Goal: Information Seeking & Learning: Check status

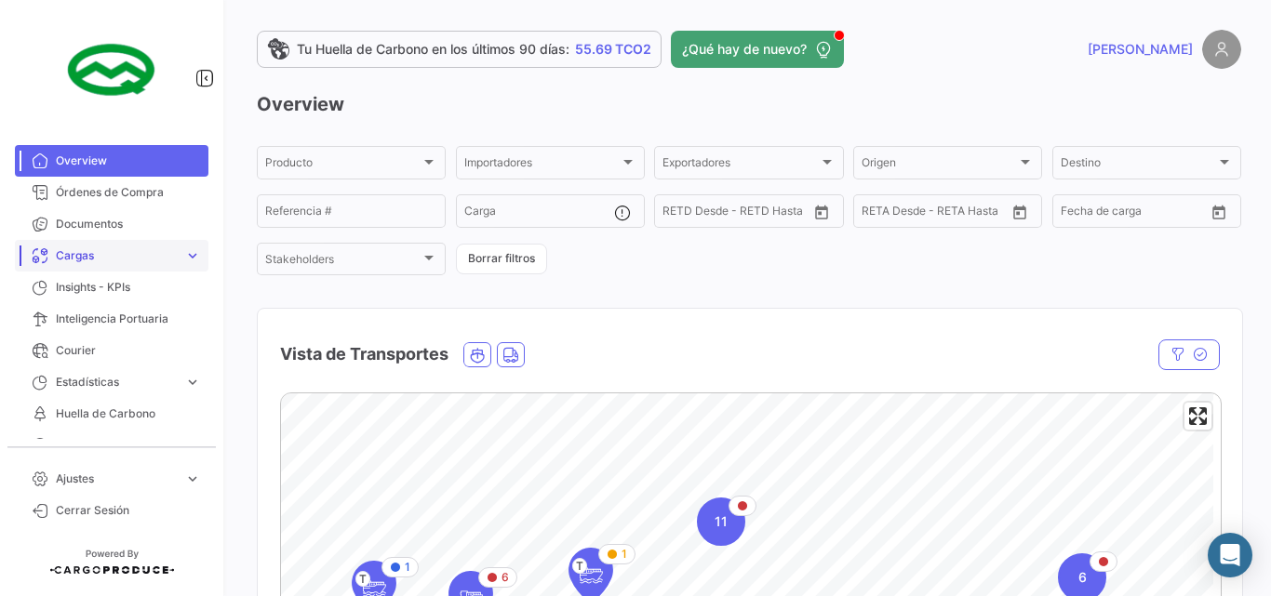
click at [100, 257] on span "Cargas" at bounding box center [116, 256] width 121 height 17
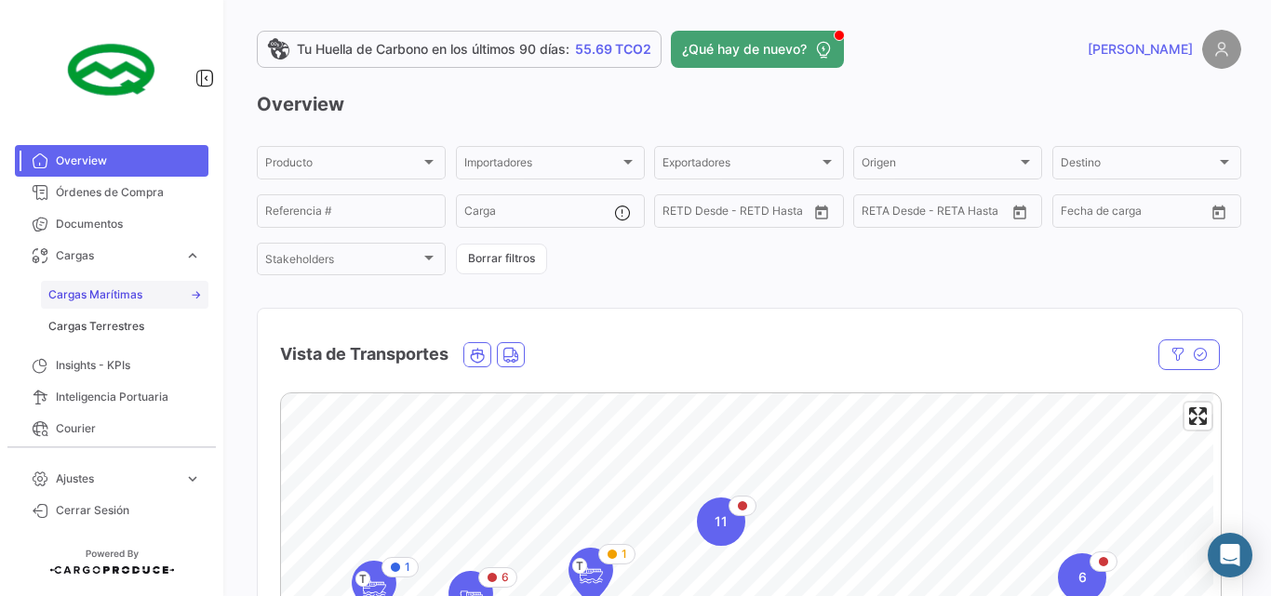
click at [99, 290] on span "Cargas Marítimas" at bounding box center [95, 295] width 94 height 17
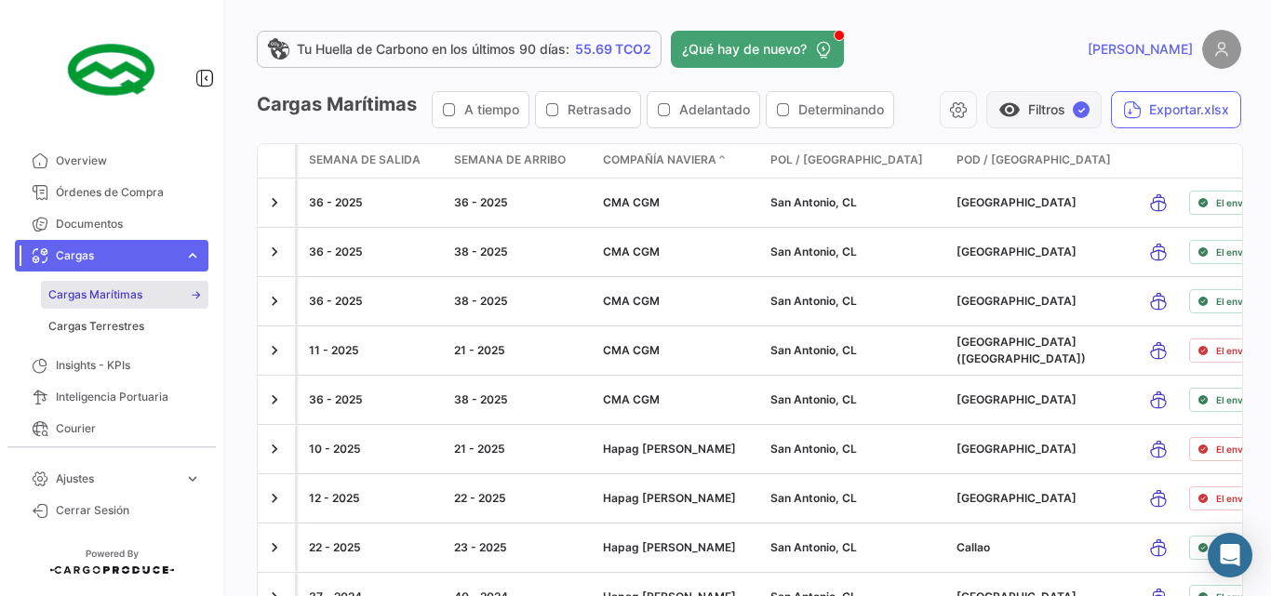
click at [1050, 108] on button "visibility Filtros ✓" at bounding box center [1043, 109] width 115 height 37
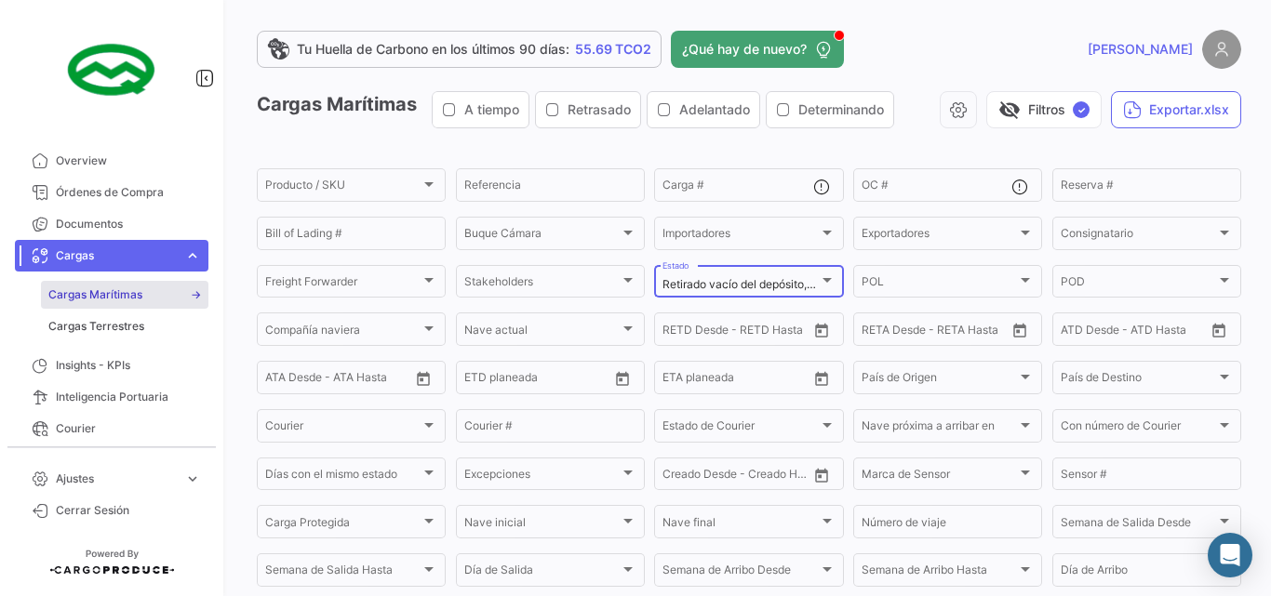
click at [783, 280] on span "Retirado vacío del depósito, Gate In Full, En [PERSON_NAME] a POD, Gate Out Full" at bounding box center [876, 284] width 426 height 14
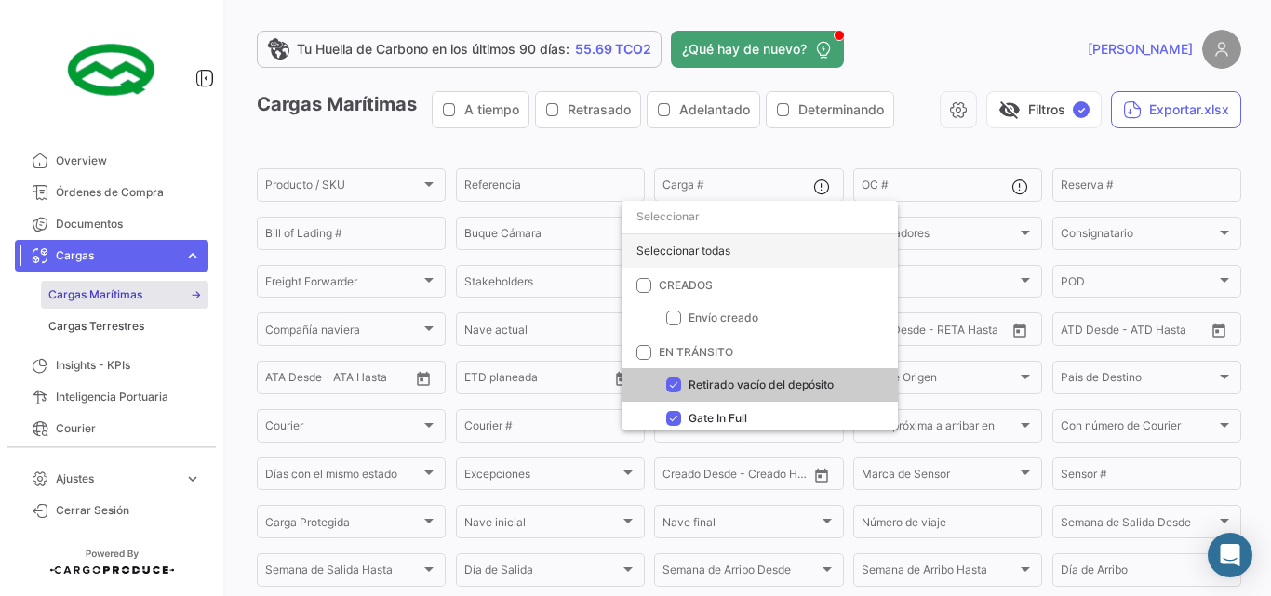
click at [752, 251] on div "Seleccionar todas" at bounding box center [760, 250] width 276 height 33
checkbox input "true"
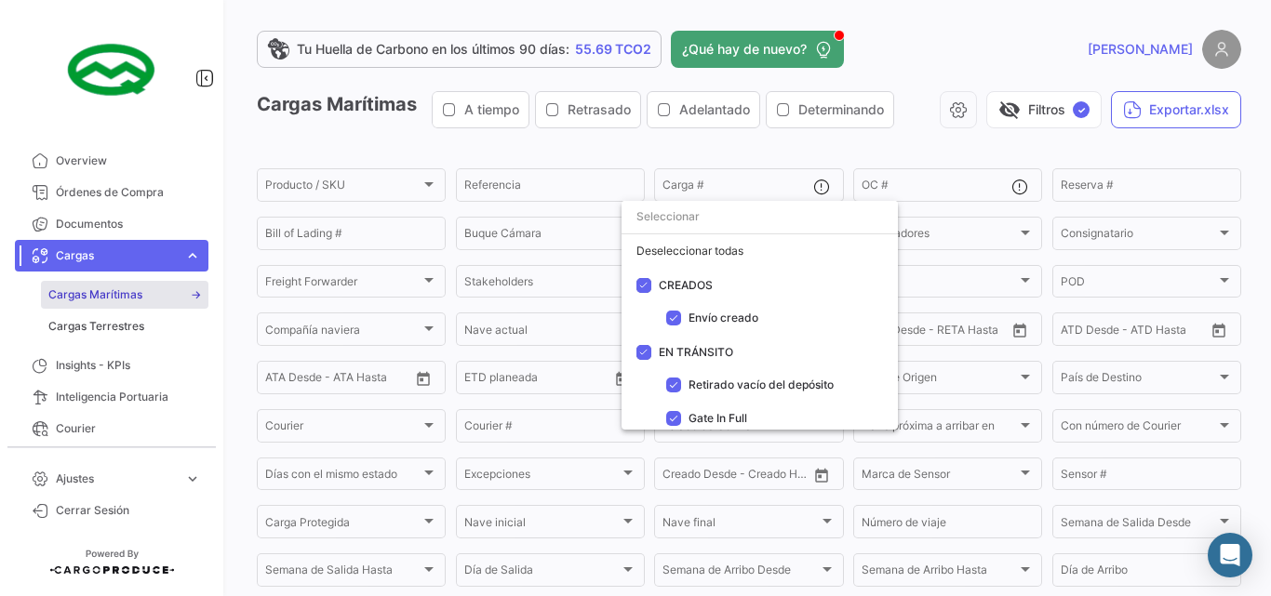
click at [1026, 114] on div at bounding box center [635, 298] width 1271 height 596
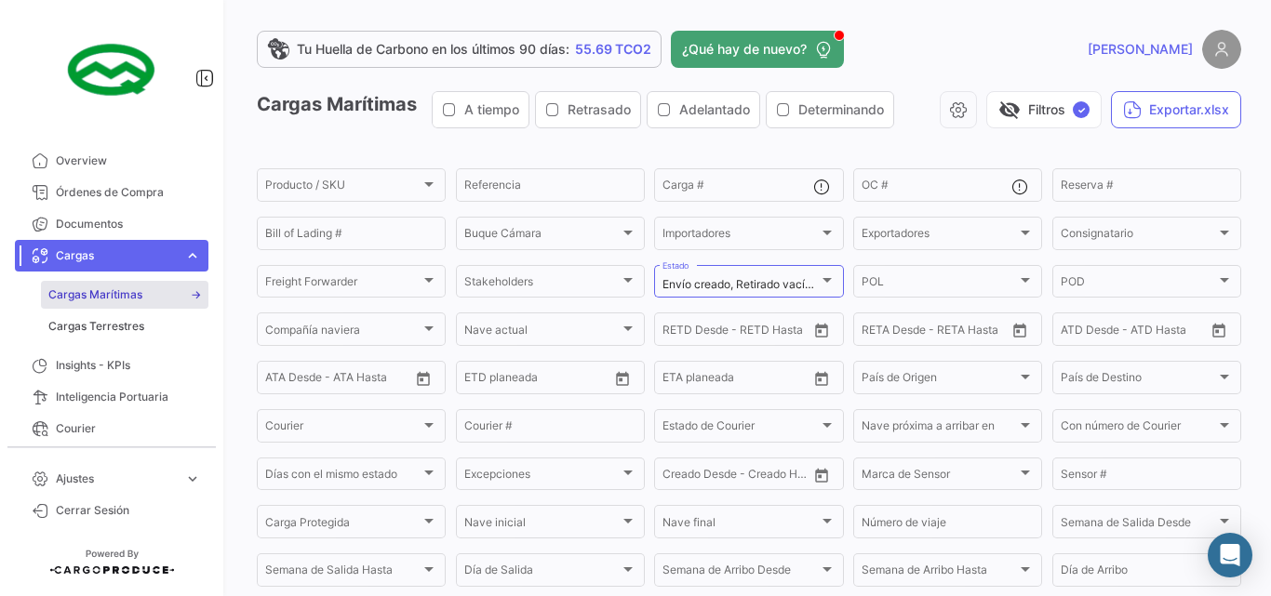
click at [1026, 114] on button "visibility_off Filtros ✓" at bounding box center [1043, 109] width 115 height 37
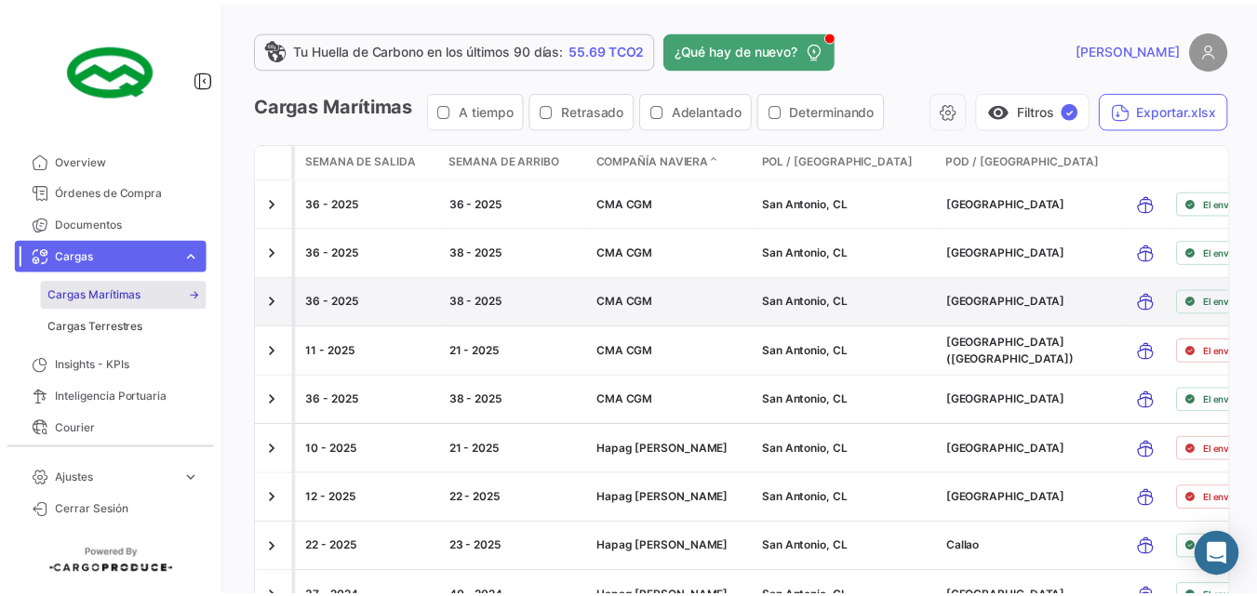
scroll to position [172, 0]
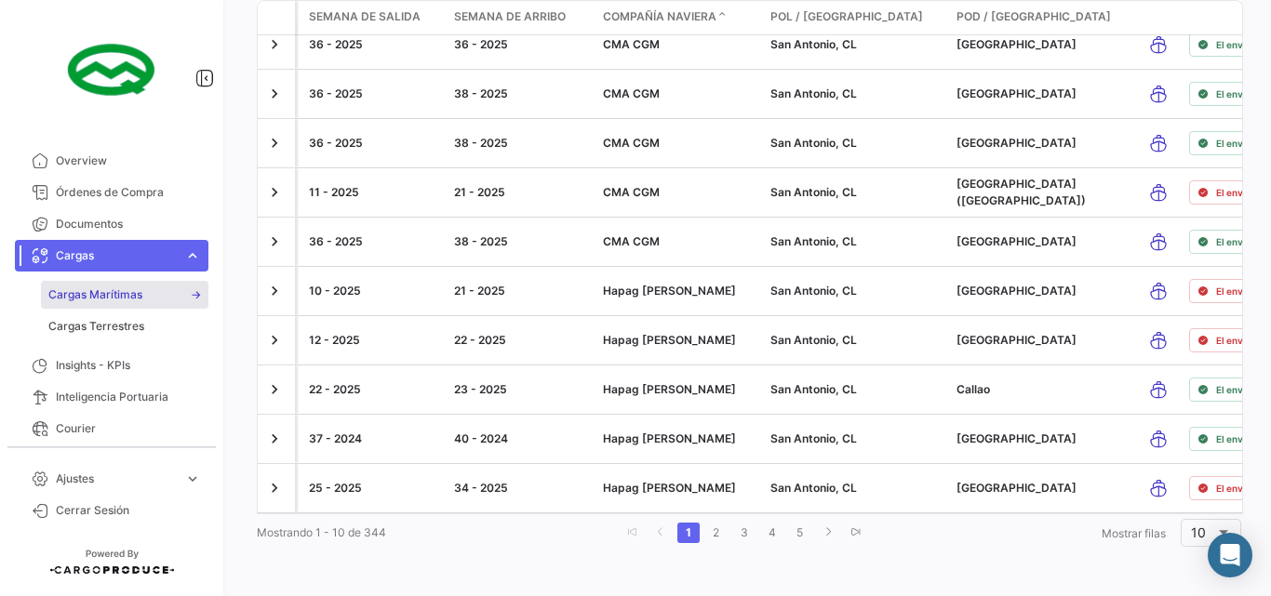
click at [157, 257] on span "Cargas" at bounding box center [116, 256] width 121 height 17
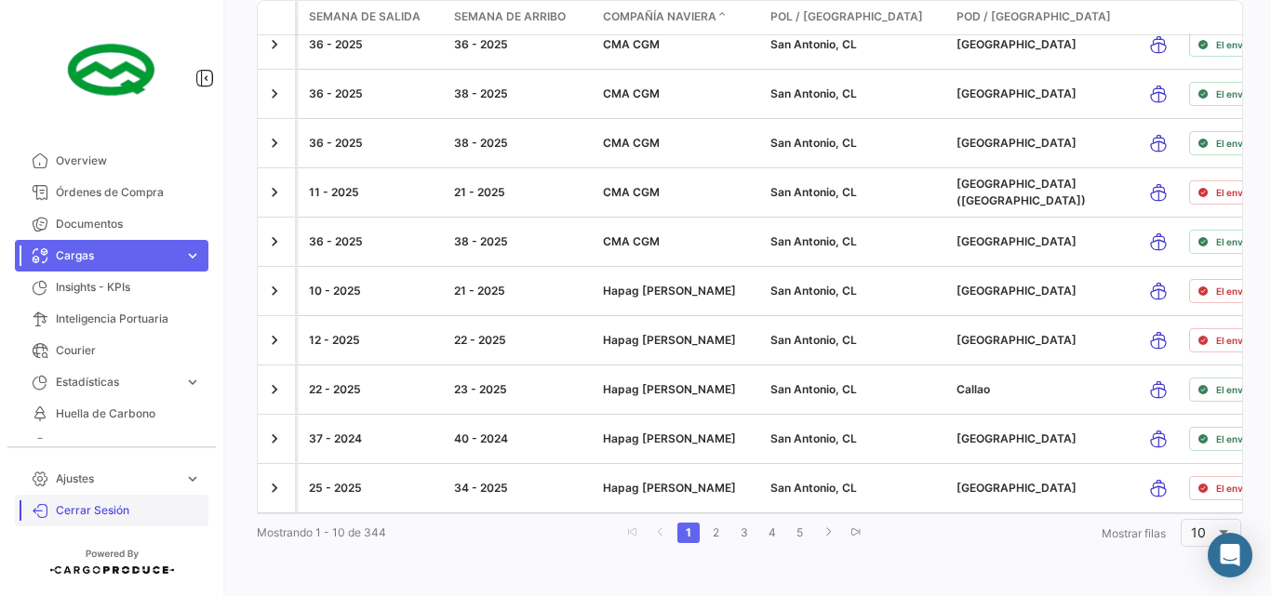
click at [74, 506] on span "Cerrar Sesión" at bounding box center [128, 510] width 145 height 17
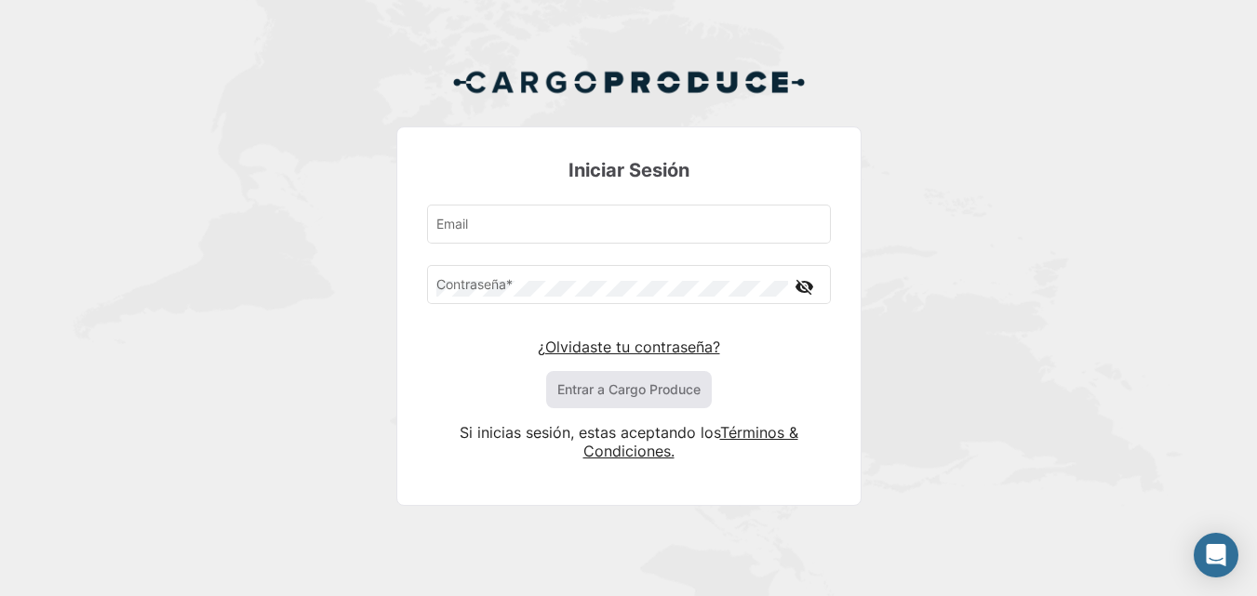
type input "[PERSON_NAME][EMAIL_ADDRESS][DOMAIN_NAME]"
